Goal: Information Seeking & Learning: Learn about a topic

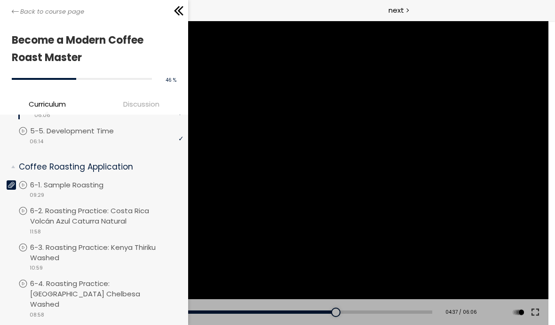
scroll to position [491, 0]
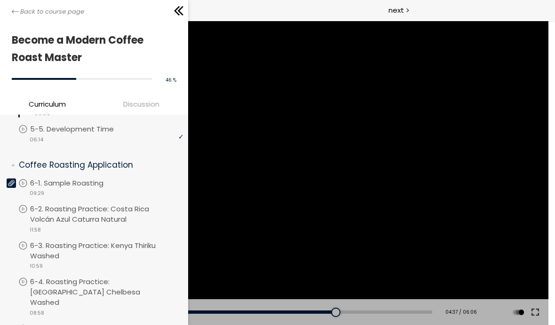
click at [86, 188] on div "video 09:29" at bounding box center [100, 192] width 165 height 9
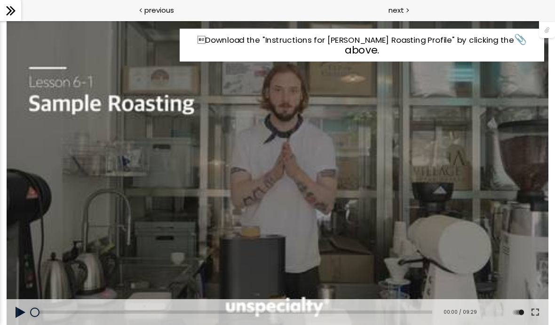
click at [512, 38] on span "📎 above." at bounding box center [434, 44] width 181 height 25
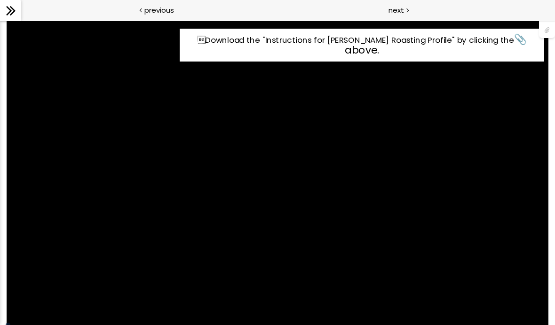
click at [381, 198] on div "Download the "Instructions for [PERSON_NAME] Roasting Profile" by clicking the…" at bounding box center [277, 173] width 541 height 305
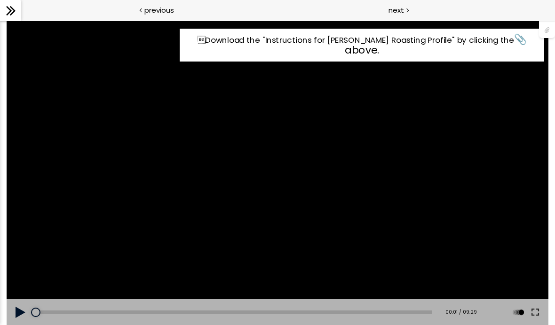
click at [529, 316] on button at bounding box center [534, 312] width 17 height 26
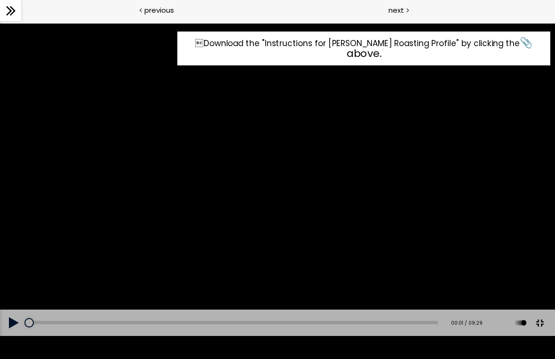
click at [14, 325] on button at bounding box center [14, 322] width 28 height 26
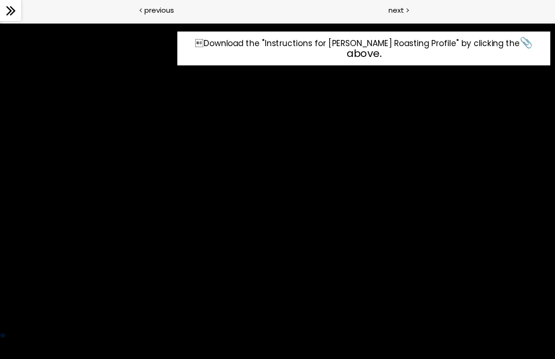
click at [196, 221] on div "Download the "Instructions for [PERSON_NAME] Roasting Profile" by clicking the…" at bounding box center [277, 179] width 555 height 312
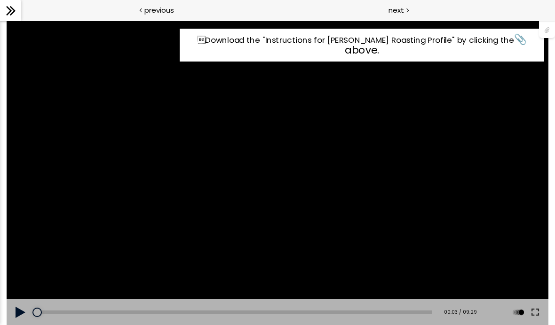
click at [122, 231] on div "Download the "Instructions for [PERSON_NAME] Roasting Profile" by clicking the…" at bounding box center [277, 173] width 541 height 305
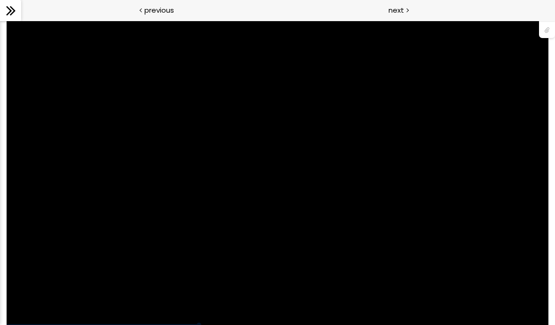
click at [261, 292] on div "Download the "Instructions for [PERSON_NAME] Roasting Profile" by clicking the…" at bounding box center [277, 173] width 541 height 305
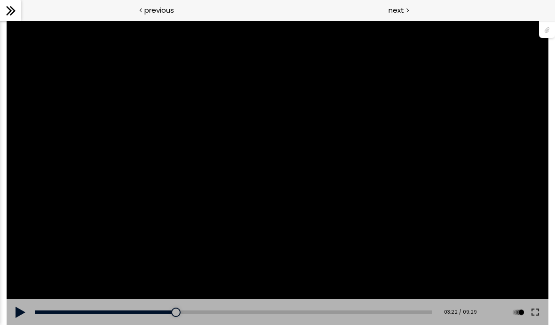
click at [25, 321] on button at bounding box center [21, 312] width 28 height 26
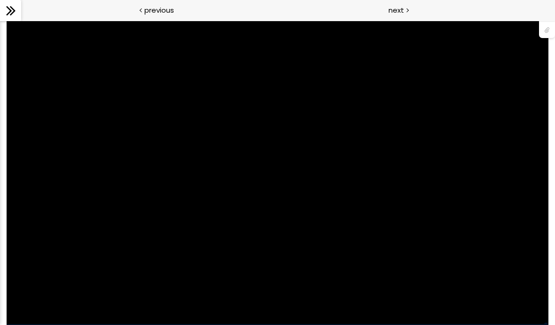
click at [16, 18] on div at bounding box center [10, 10] width 21 height 21
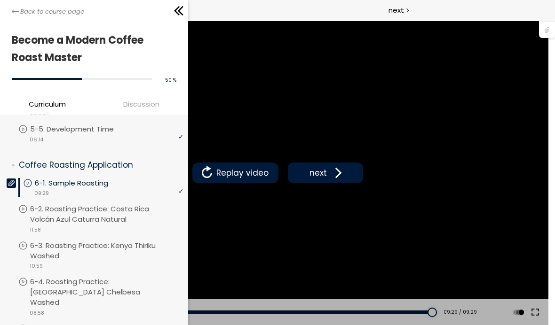
click at [136, 102] on span "Discussion" at bounding box center [140, 104] width 89 height 11
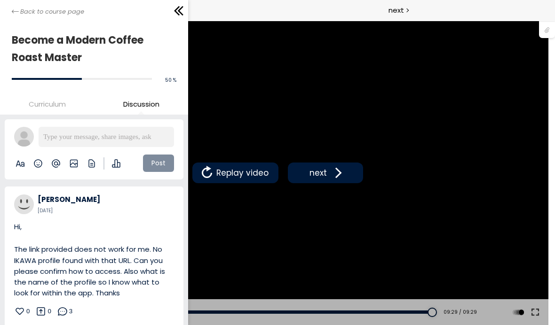
click at [47, 94] on div "Become a Modern Coffee Roast Master 50 % complete" at bounding box center [94, 60] width 188 height 79
click at [40, 96] on div "Become a Modern Coffee Roast Master 50 % complete" at bounding box center [94, 60] width 188 height 79
click at [53, 100] on span "Curriculum" at bounding box center [47, 104] width 37 height 11
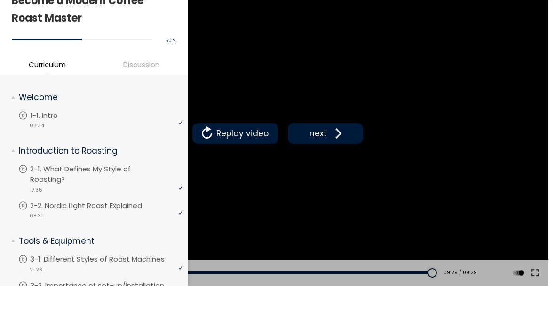
click at [16, 182] on span "Introduction to Roasting" at bounding box center [98, 191] width 172 height 19
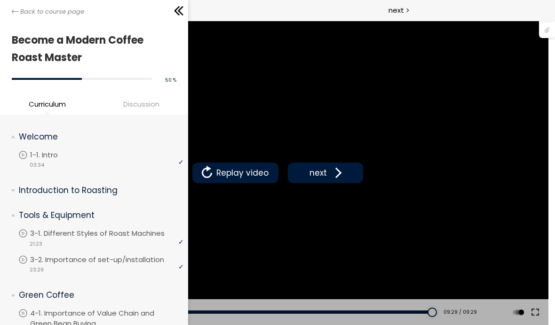
click at [17, 291] on span "Green Coffee" at bounding box center [98, 296] width 172 height 19
click at [176, 13] on icon at bounding box center [177, 10] width 6 height 9
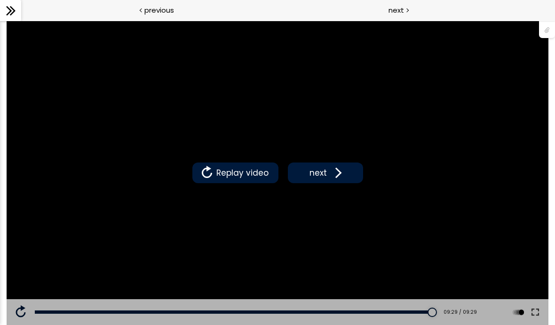
click at [6, 4] on icon at bounding box center [11, 11] width 14 height 14
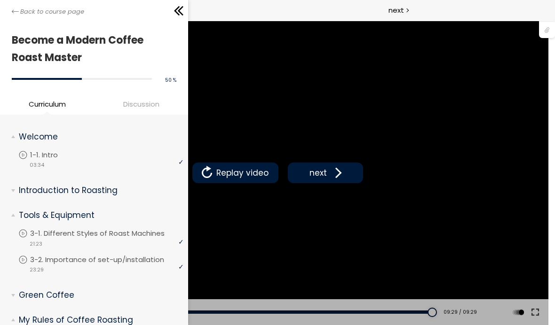
click at [552, 18] on div "next" at bounding box center [415, 10] width 277 height 21
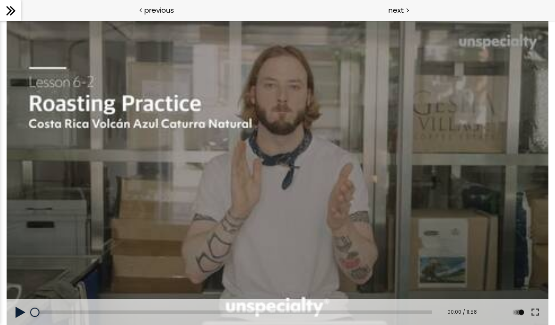
click at [147, 177] on div at bounding box center [277, 173] width 541 height 305
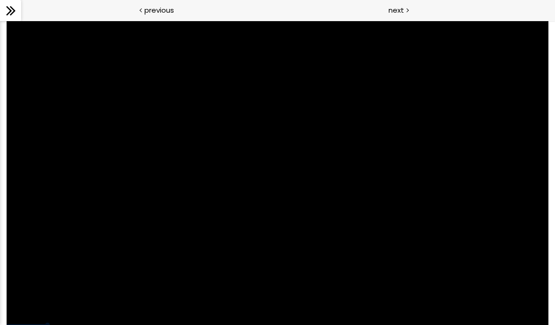
click at [265, 153] on div at bounding box center [277, 173] width 541 height 305
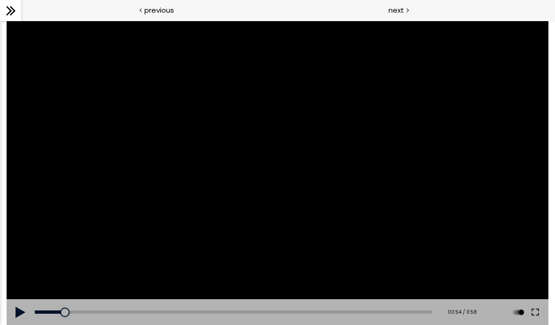
click at [22, 307] on button at bounding box center [21, 312] width 28 height 26
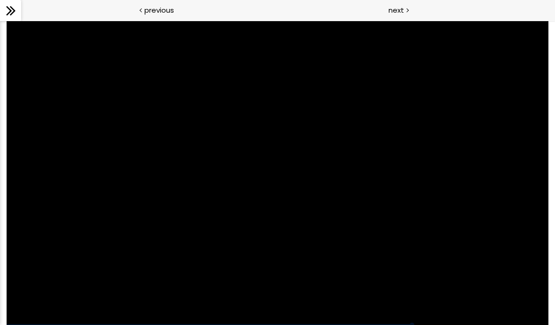
click at [312, 152] on div at bounding box center [277, 173] width 541 height 305
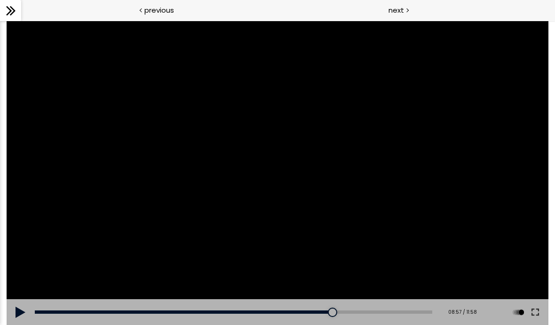
click at [305, 165] on div at bounding box center [277, 173] width 541 height 305
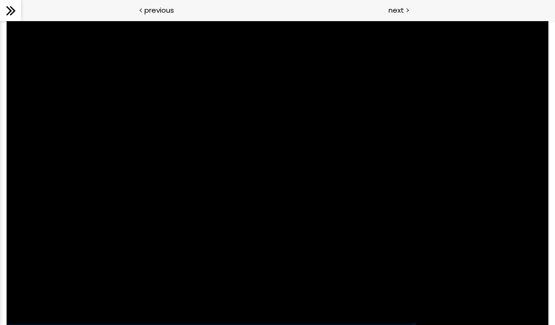
click at [135, 153] on div at bounding box center [277, 173] width 541 height 305
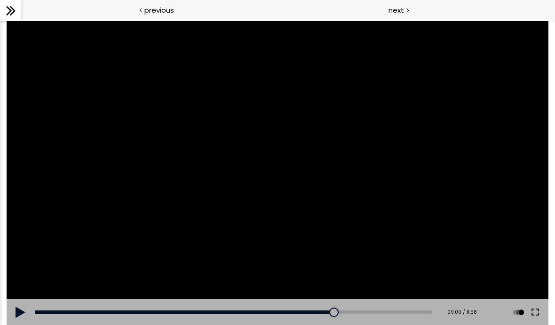
click at [282, 248] on div at bounding box center [277, 173] width 541 height 305
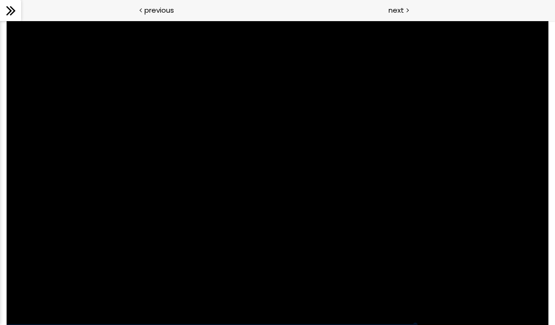
click at [337, 229] on div at bounding box center [277, 173] width 541 height 305
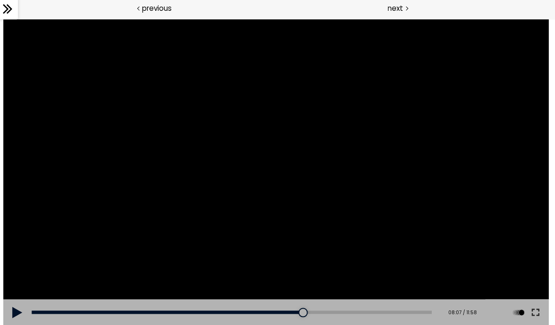
click at [18, 303] on button at bounding box center [17, 310] width 28 height 26
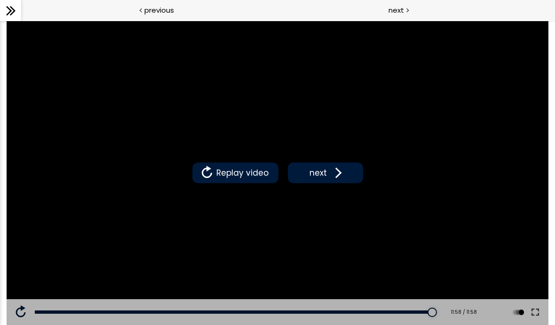
click at [229, 173] on span "Replay video" at bounding box center [242, 173] width 57 height 12
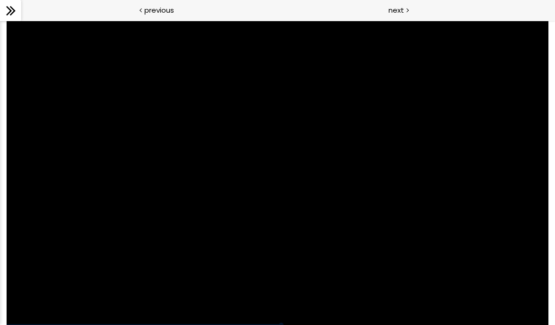
click at [141, 196] on div at bounding box center [277, 173] width 541 height 305
